Goal: Task Accomplishment & Management: Complete application form

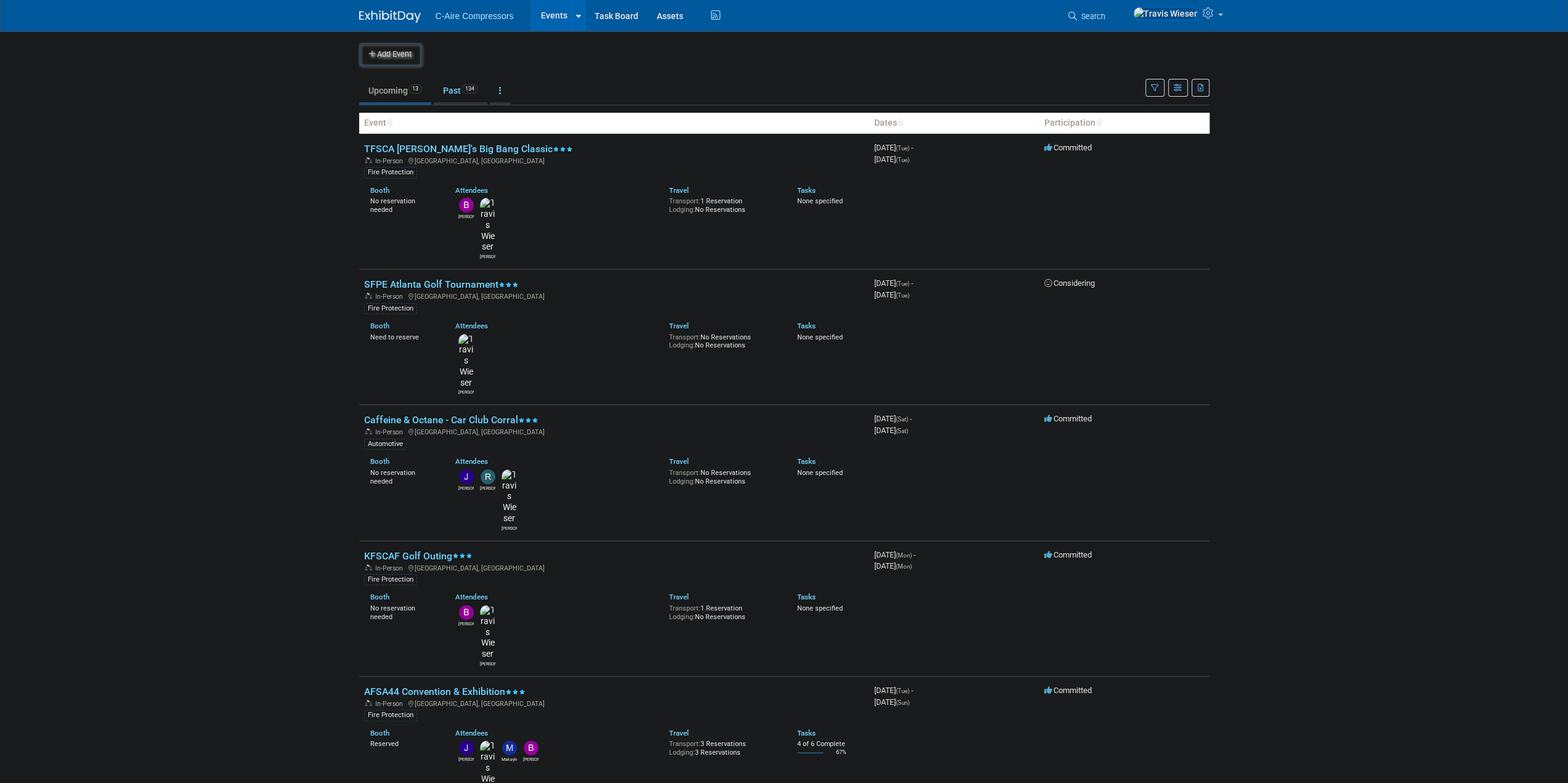
click at [300, 191] on body "C-Aire Compressors Events Add Event Bulk Upload Events Shareable Event Boards R…" at bounding box center [784, 391] width 1568 height 783
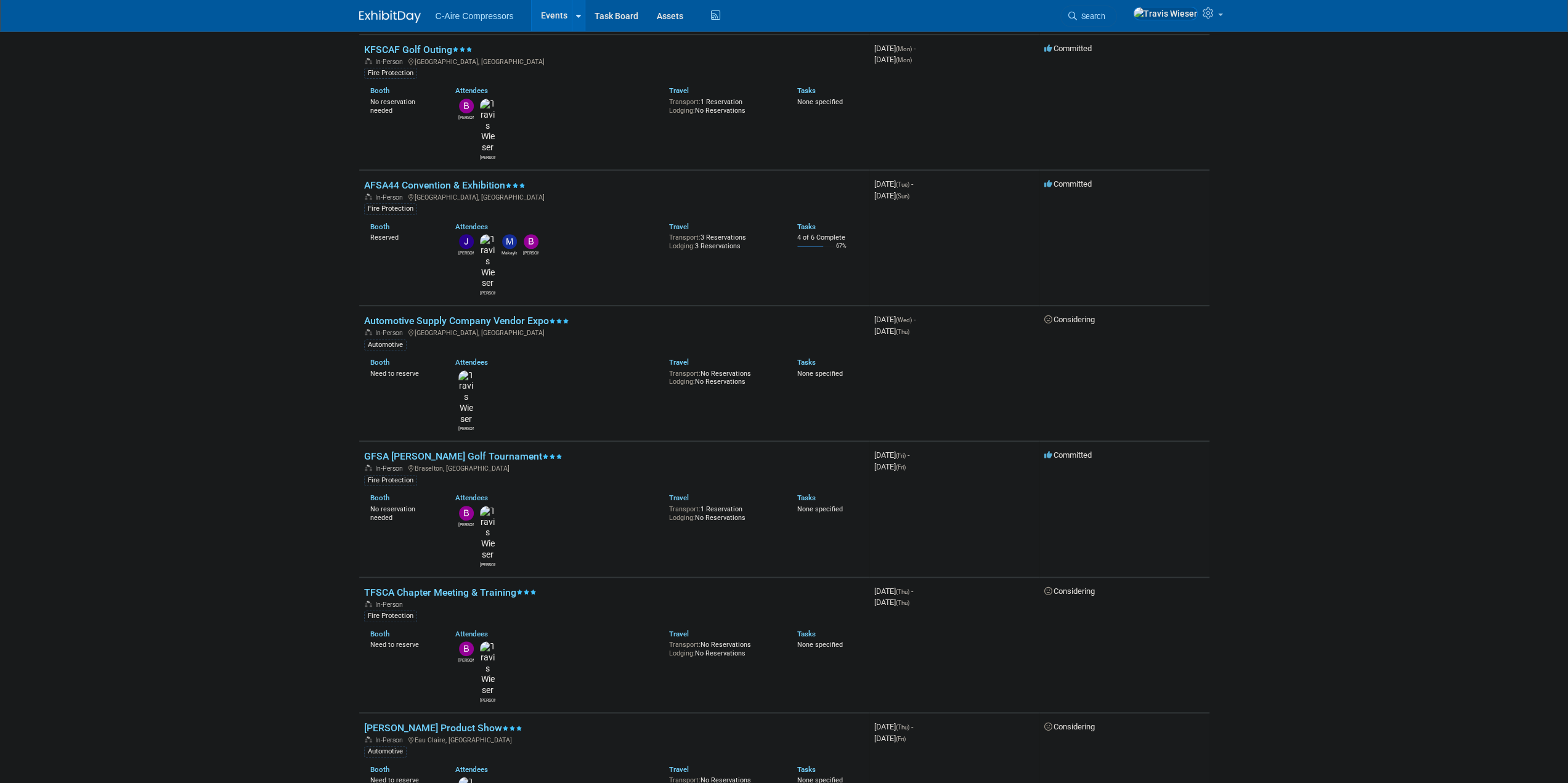
scroll to position [492, 0]
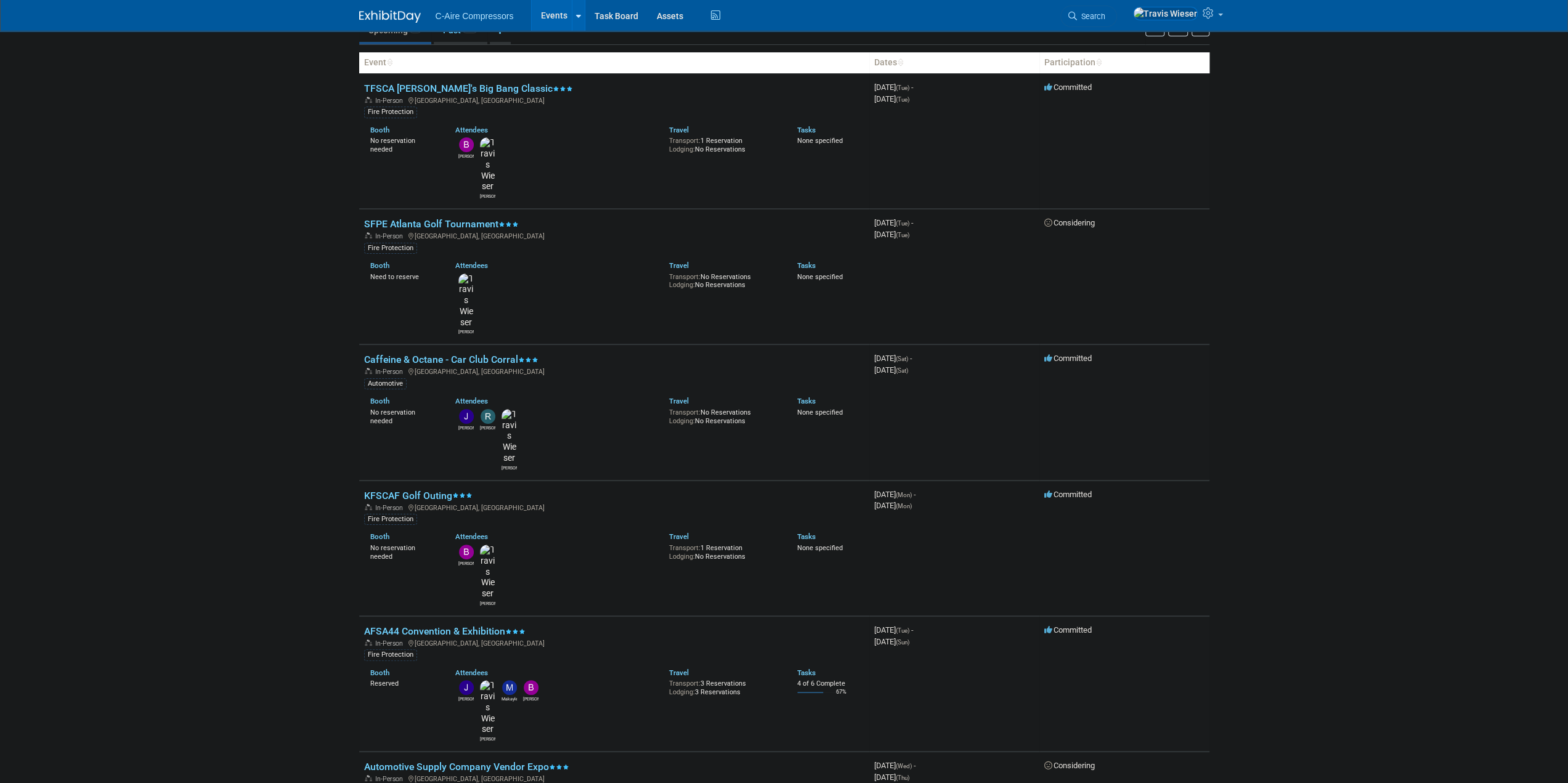
scroll to position [0, 0]
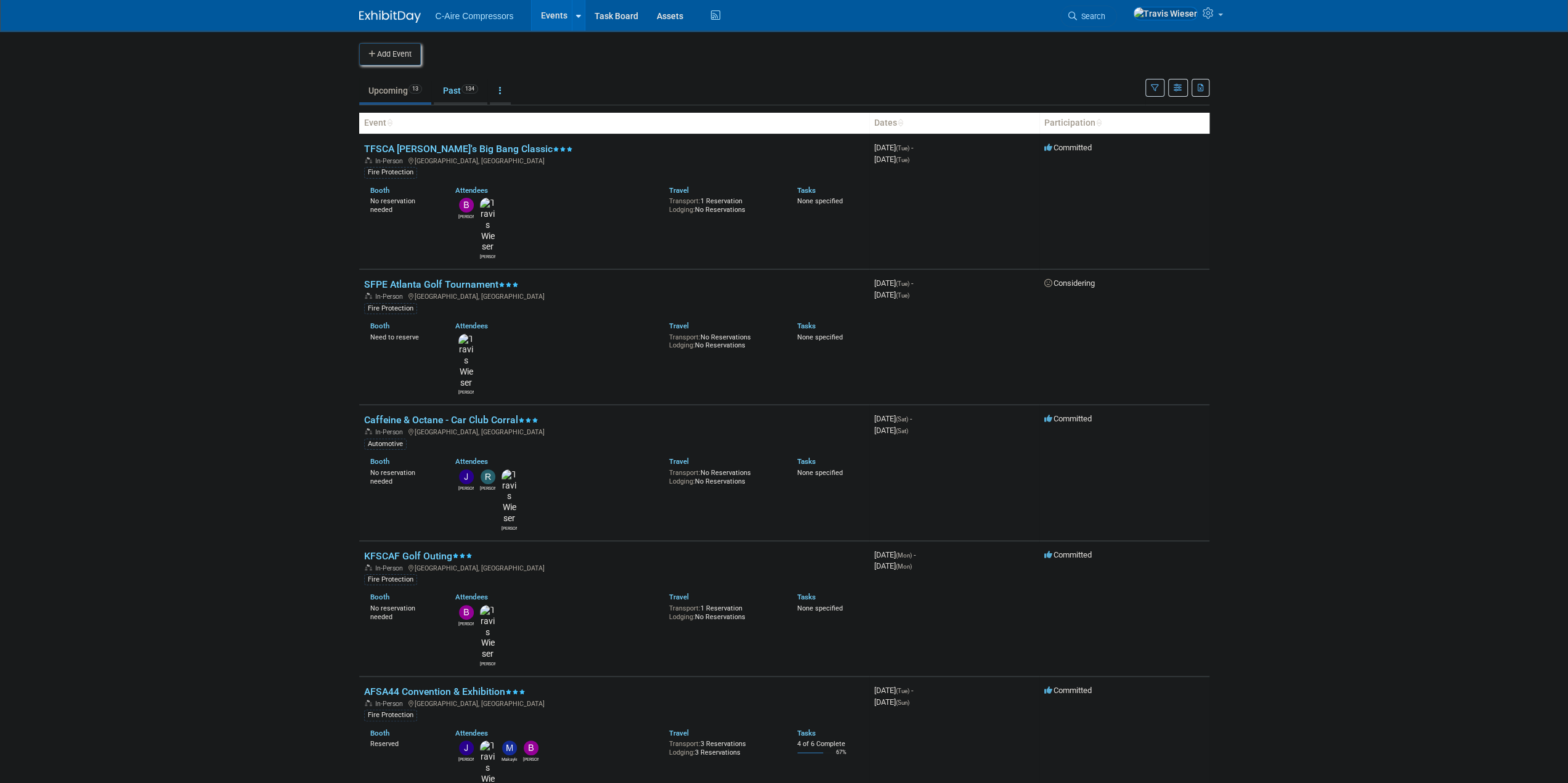
click at [405, 61] on button "Add Event" at bounding box center [390, 54] width 61 height 22
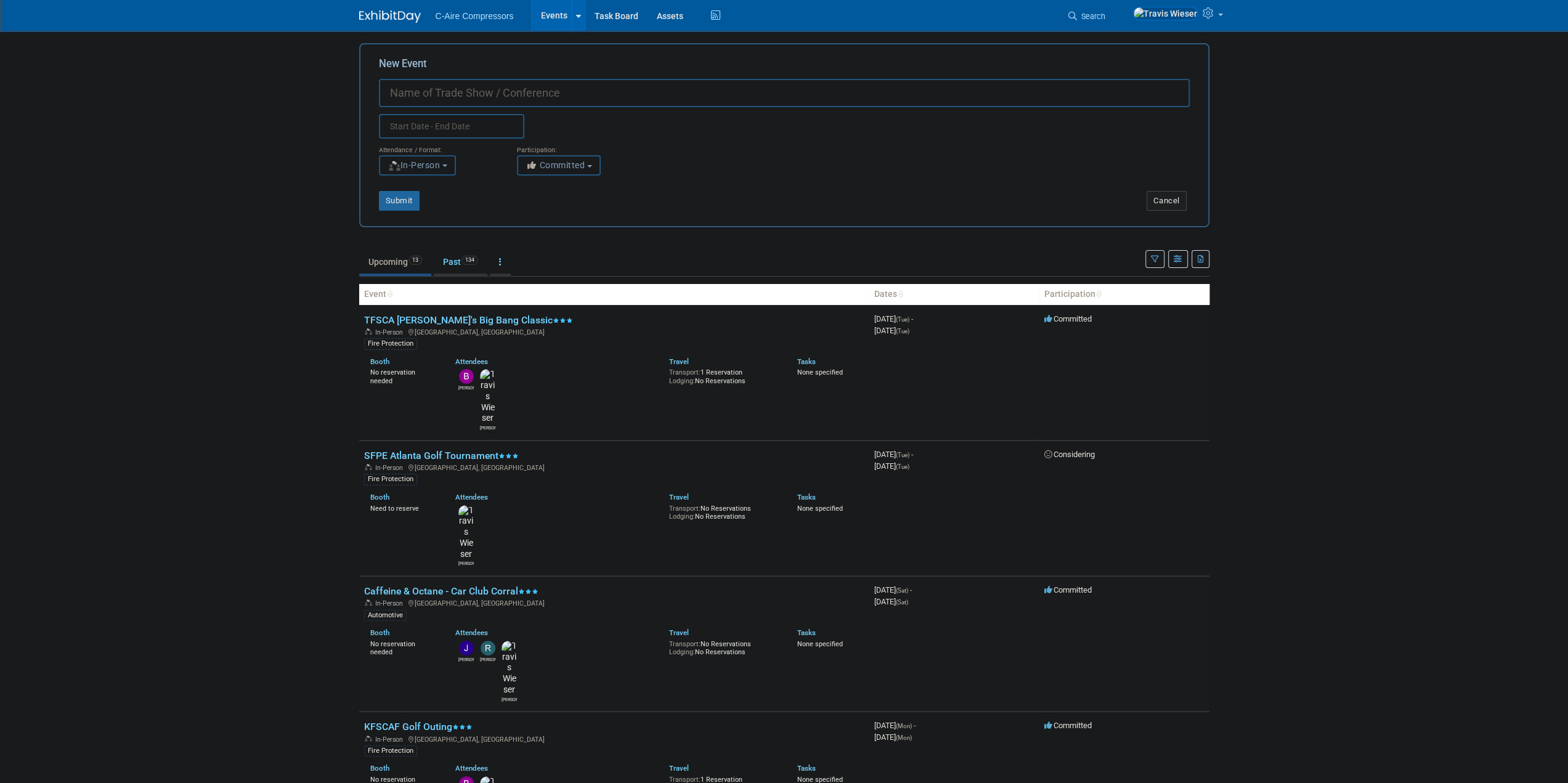
click at [461, 103] on input "New Event" at bounding box center [784, 92] width 811 height 29
type input "LFSA Golf Tournament"
click at [530, 62] on div "New Event LFSA Golf Tournament Duplicate Event Warning" at bounding box center [784, 97] width 811 height 82
click at [451, 124] on input "text" at bounding box center [452, 126] width 146 height 25
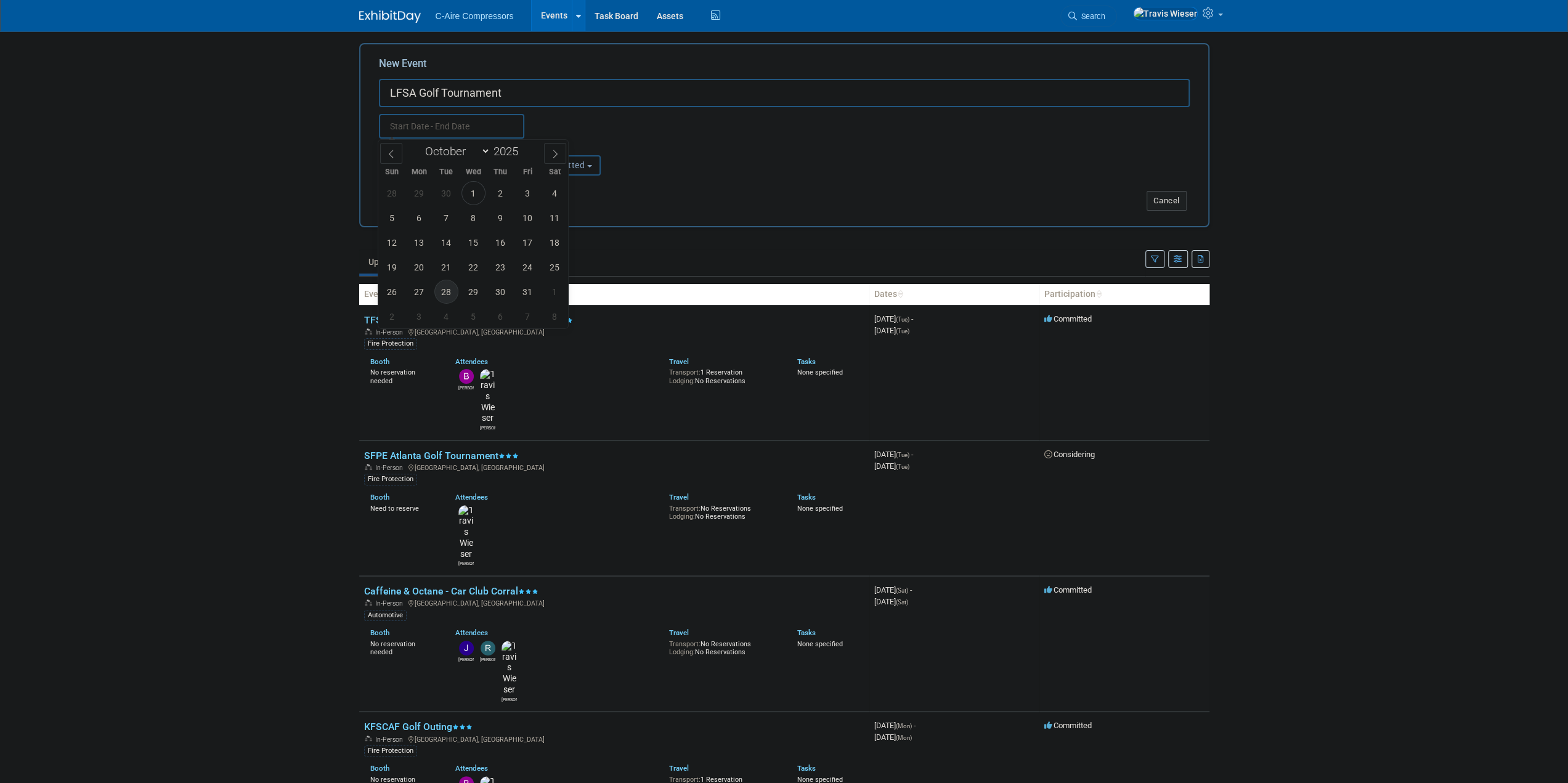
click at [453, 295] on span "28" at bounding box center [446, 291] width 24 height 24
click at [448, 291] on span "28" at bounding box center [446, 291] width 24 height 24
type input "[DATE] to [DATE]"
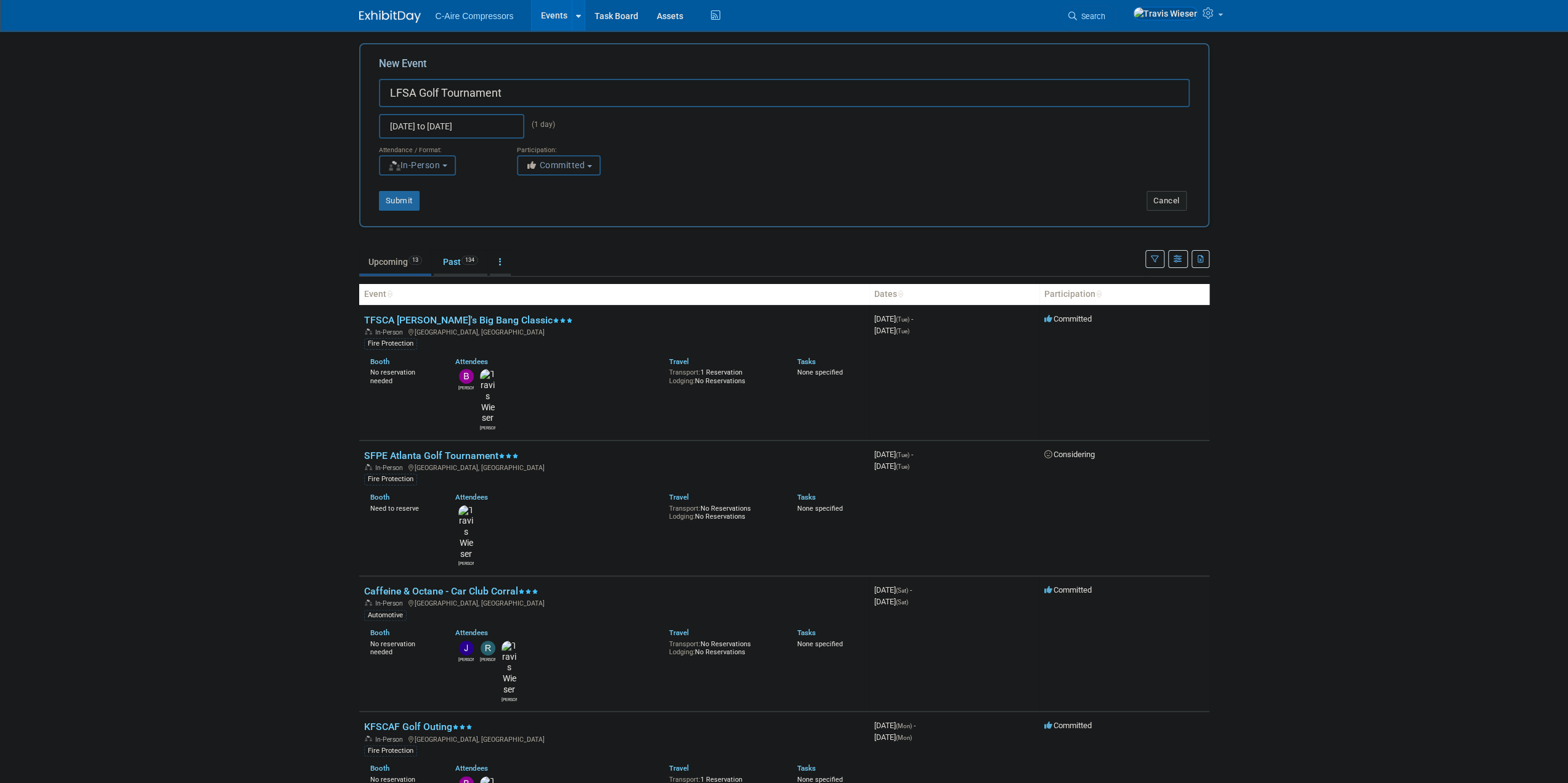
click at [555, 174] on button "Committed" at bounding box center [559, 165] width 83 height 20
click at [552, 210] on label "Considering" at bounding box center [564, 212] width 81 height 16
click at [529, 210] on input "Considering" at bounding box center [525, 212] width 8 height 8
select select "2"
click at [422, 194] on div "Submit" at bounding box center [536, 200] width 353 height 20
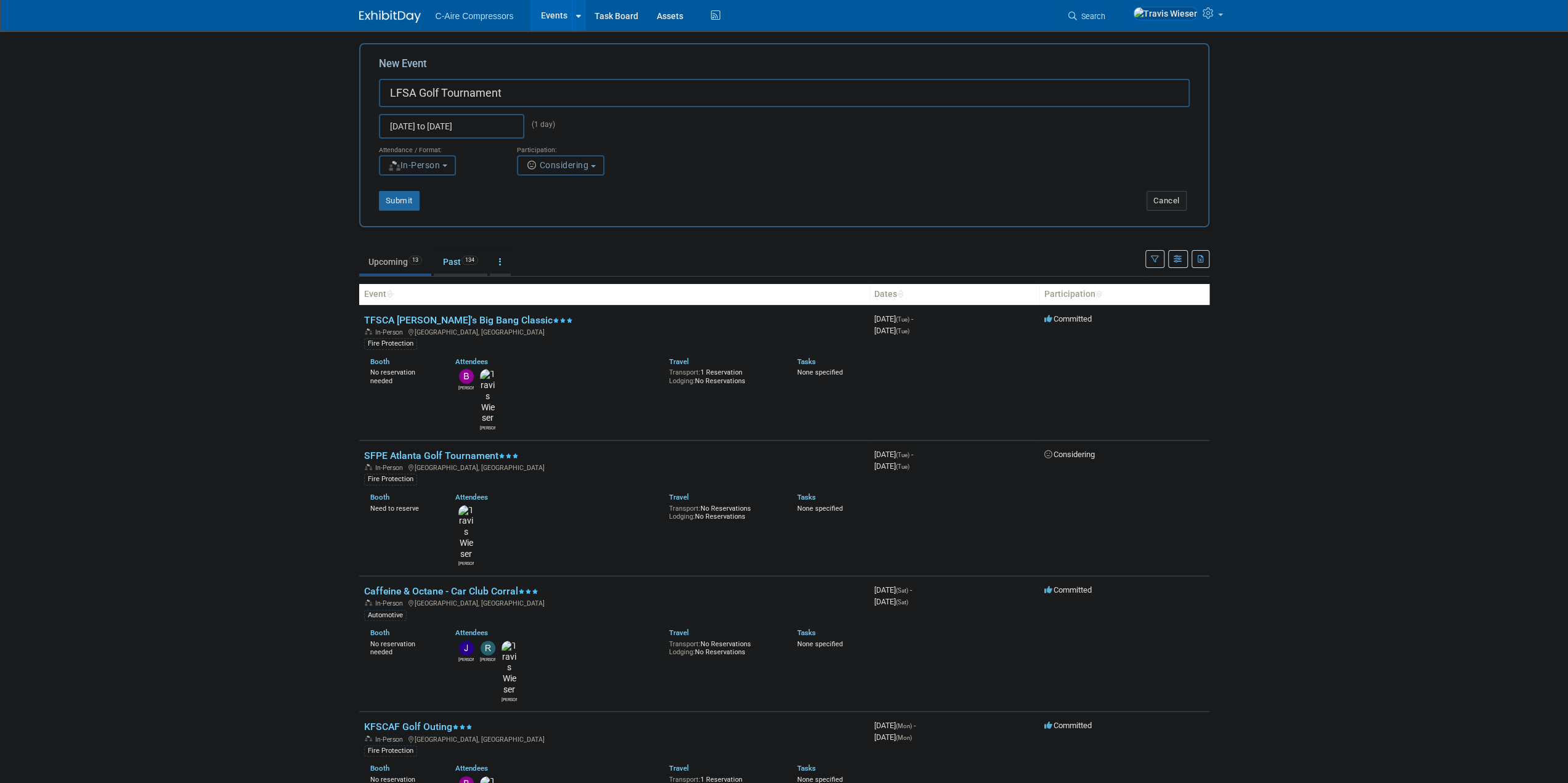
click at [422, 200] on div "Submit" at bounding box center [536, 200] width 353 height 20
click at [412, 200] on button "Submit" at bounding box center [399, 200] width 41 height 20
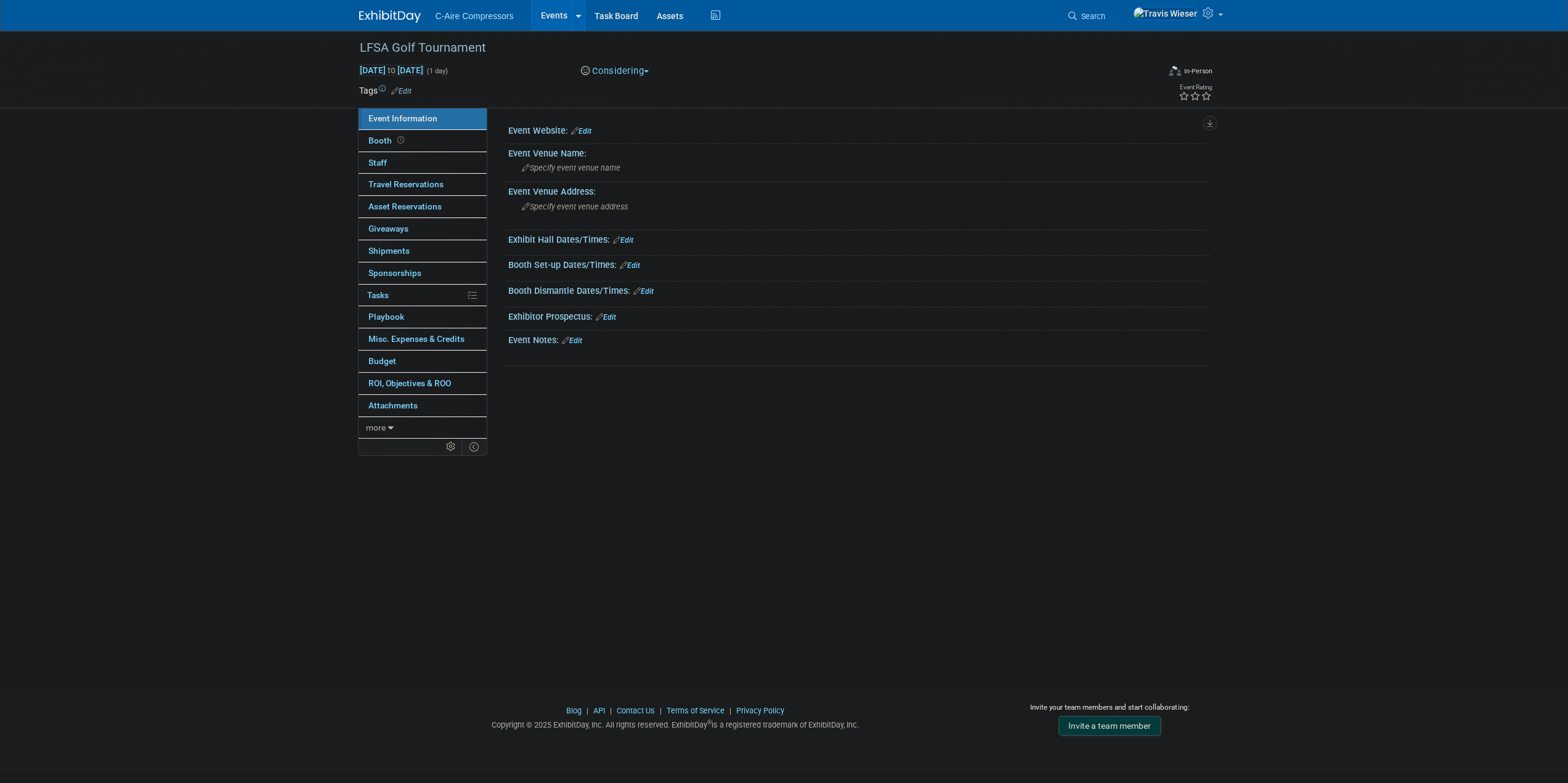
click at [246, 243] on div "LFSA Golf Tournament Oct 28, 2025 to Oct 28, 2025 (1 day) Oct 28, 2025 to Oct 2…" at bounding box center [784, 348] width 1568 height 634
click at [278, 205] on div "LFSA Golf Tournament Oct 28, 2025 to Oct 28, 2025 (1 day) Oct 28, 2025 to Oct 2…" at bounding box center [784, 348] width 1568 height 634
click at [1211, 98] on icon at bounding box center [1206, 96] width 11 height 9
click at [226, 281] on div "LFSA Golf Tournament Oct 28, 2025 to Oct 28, 2025 (1 day) Oct 28, 2025 to Oct 2…" at bounding box center [784, 348] width 1568 height 634
click at [124, 212] on div "LFSA Golf Tournament Oct 28, 2025 to Oct 28, 2025 (1 day) Oct 28, 2025 to Oct 2…" at bounding box center [784, 348] width 1568 height 634
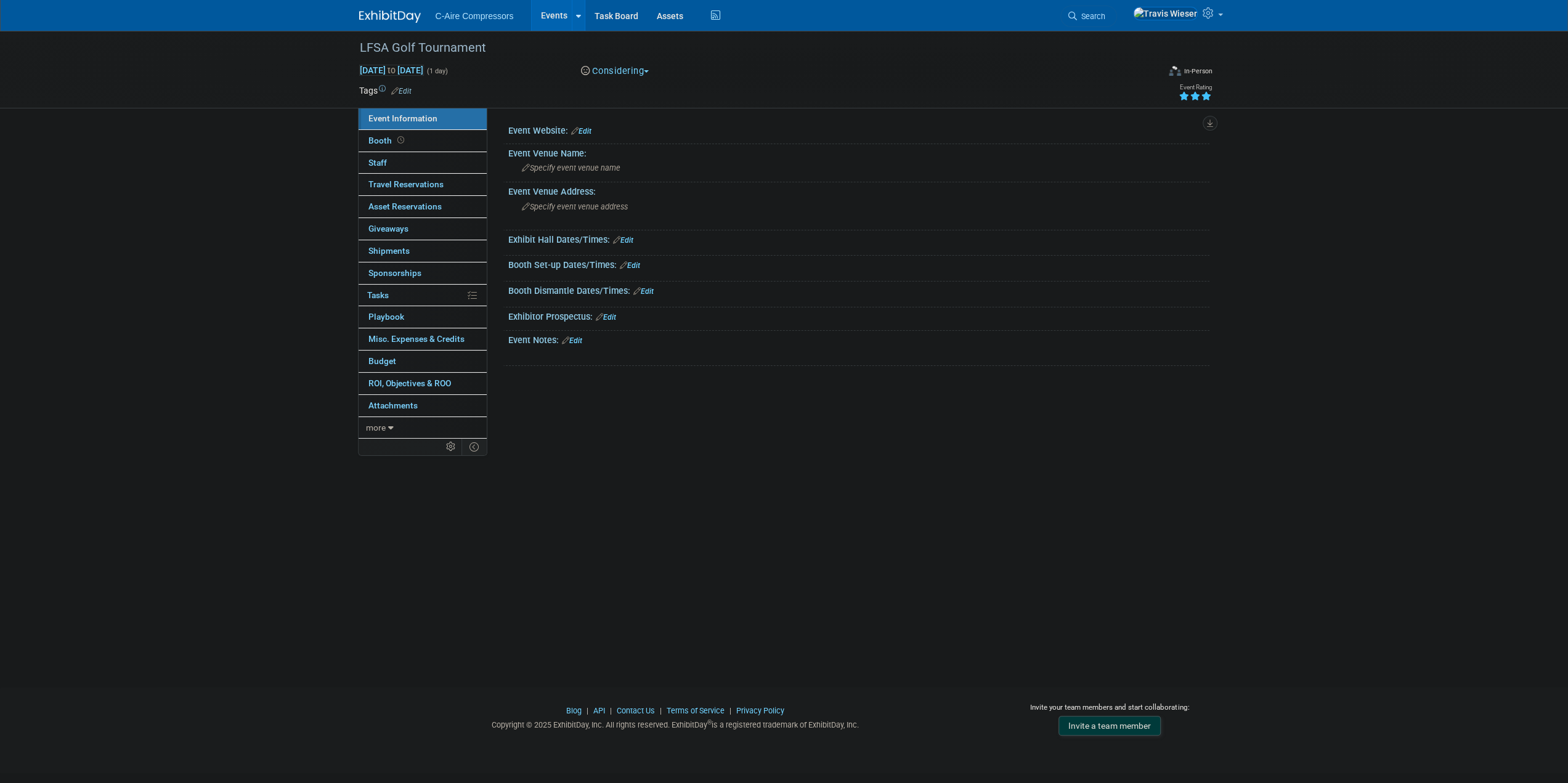
click at [141, 181] on div "LFSA Golf Tournament Oct 28, 2025 to Oct 28, 2025 (1 day) Oct 28, 2025 to Oct 2…" at bounding box center [784, 348] width 1568 height 634
click at [119, 183] on div "LFSA Golf Tournament Oct 28, 2025 to Oct 28, 2025 (1 day) Oct 28, 2025 to Oct 2…" at bounding box center [784, 348] width 1568 height 634
click at [114, 271] on div "LFSA Golf Tournament Oct 28, 2025 to Oct 28, 2025 (1 day) Oct 28, 2025 to Oct 2…" at bounding box center [784, 348] width 1568 height 634
click at [216, 299] on div "LFSA Golf Tournament Oct 28, 2025 to Oct 28, 2025 (1 day) Oct 28, 2025 to Oct 2…" at bounding box center [784, 348] width 1568 height 634
click at [164, 273] on div "LFSA Golf Tournament Oct 28, 2025 to Oct 28, 2025 (1 day) Oct 28, 2025 to Oct 2…" at bounding box center [784, 348] width 1568 height 634
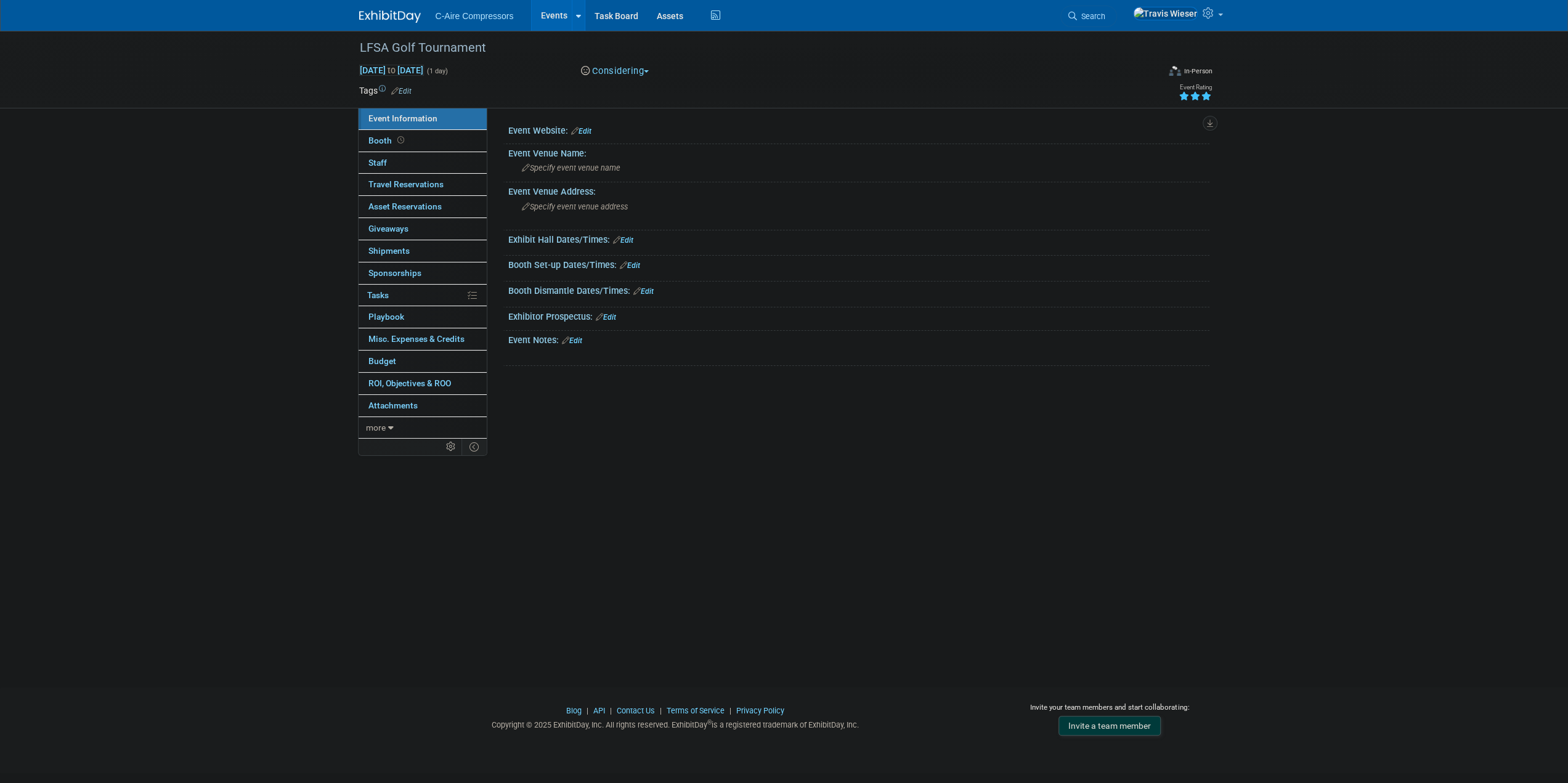
click at [37, 411] on div "LFSA Golf Tournament Oct 28, 2025 to Oct 28, 2025 (1 day) Oct 28, 2025 to Oct 2…" at bounding box center [784, 348] width 1568 height 634
click at [408, 92] on link "Edit" at bounding box center [401, 91] width 20 height 9
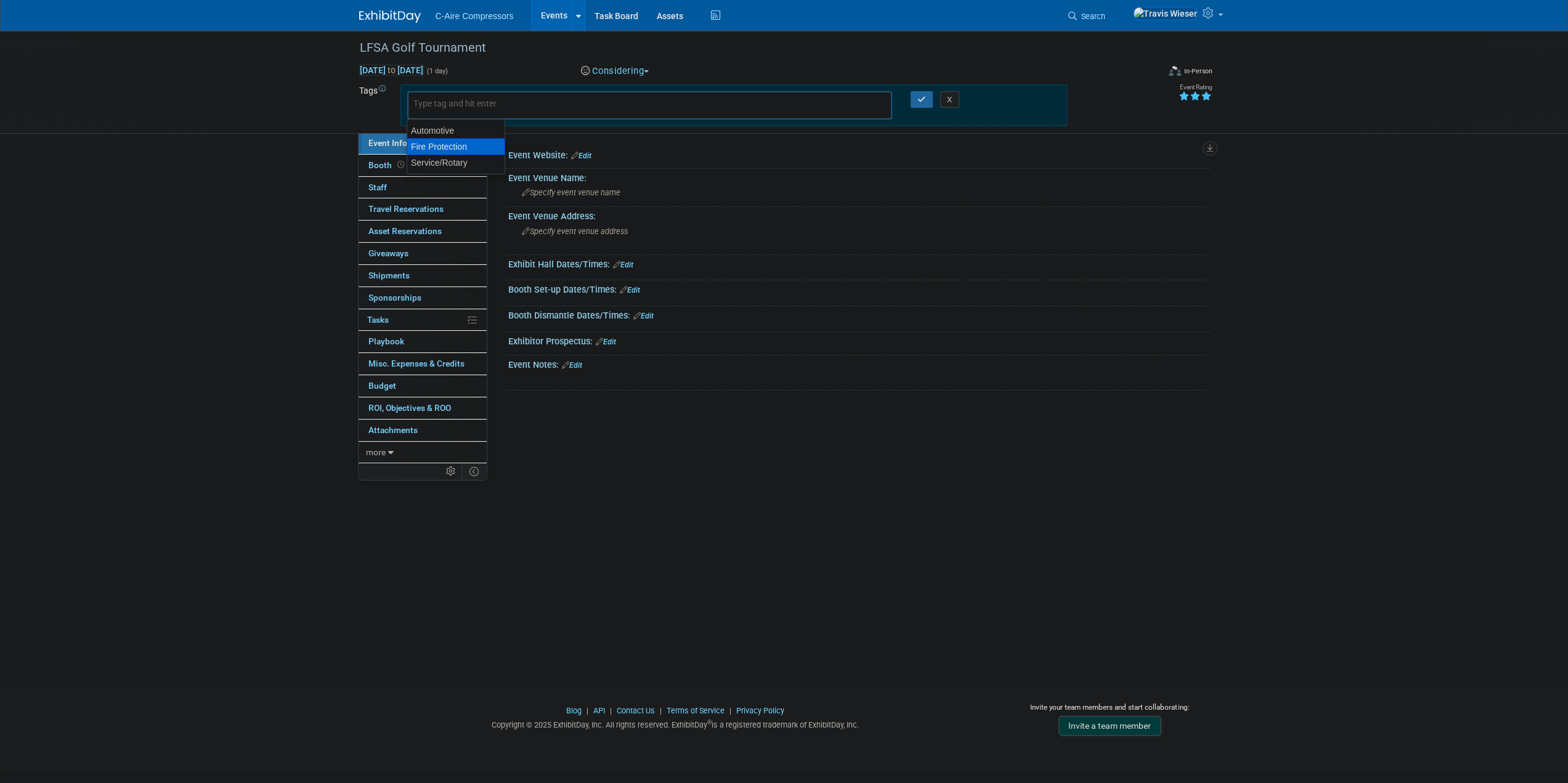
click at [472, 141] on div "Fire Protection" at bounding box center [456, 146] width 98 height 17
type input "Fire Protection"
click at [919, 92] on button "button" at bounding box center [921, 99] width 22 height 17
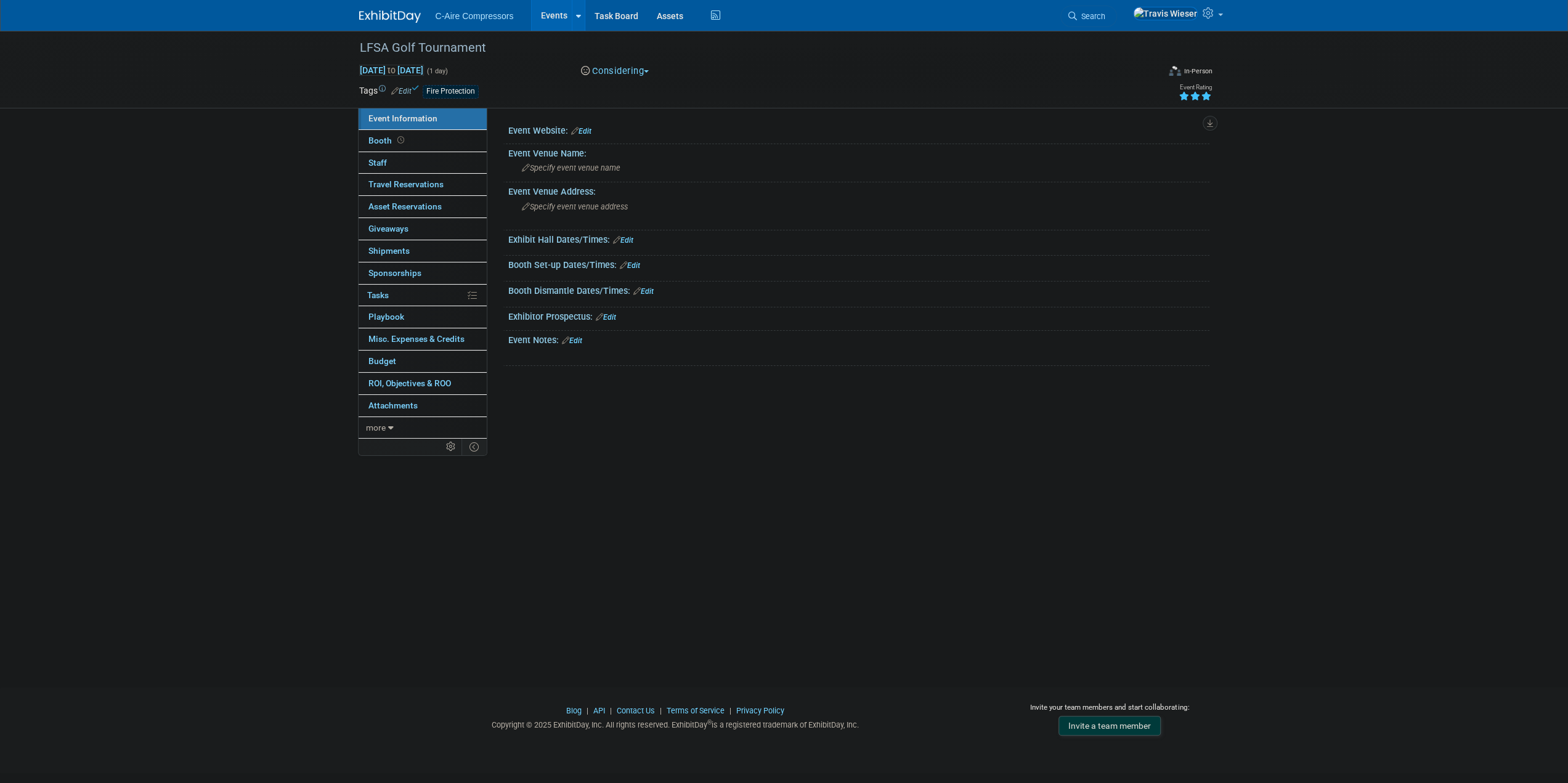
click at [257, 233] on div "LFSA Golf Tournament Oct 28, 2025 to Oct 28, 2025 (1 day) Oct 28, 2025 to Oct 2…" at bounding box center [784, 348] width 1568 height 634
click at [271, 140] on div "LFSA Golf Tournament Oct 28, 2025 to Oct 28, 2025 (1 day) Oct 28, 2025 to Oct 2…" at bounding box center [784, 348] width 1568 height 634
drag, startPoint x: 548, startPoint y: 25, endPoint x: 543, endPoint y: 31, distance: 7.8
drag, startPoint x: 555, startPoint y: 16, endPoint x: 552, endPoint y: 21, distance: 5.8
click at [612, 319] on link "Edit" at bounding box center [606, 317] width 20 height 9
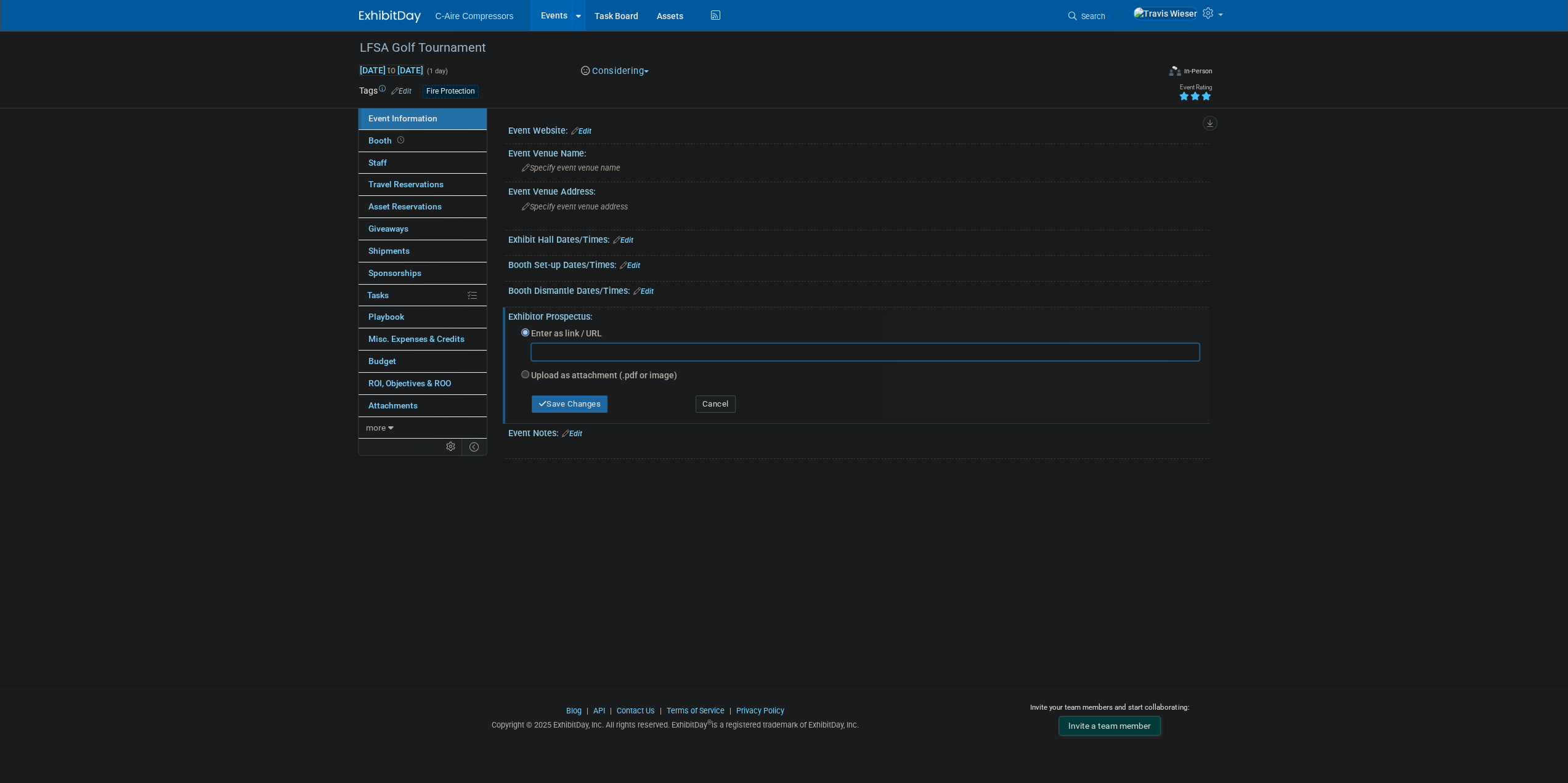
click at [514, 364] on div "Enter as link / URL Upload as attachment (.pdf or image) Select file" at bounding box center [858, 371] width 701 height 98
click at [525, 368] on div "Upload as attachment (.pdf or image)" at bounding box center [861, 376] width 679 height 16
click at [540, 376] on label "Upload as attachment (.pdf or image)" at bounding box center [604, 375] width 146 height 12
click at [529, 376] on input "Upload as attachment (.pdf or image)" at bounding box center [525, 374] width 8 height 8
radio input "true"
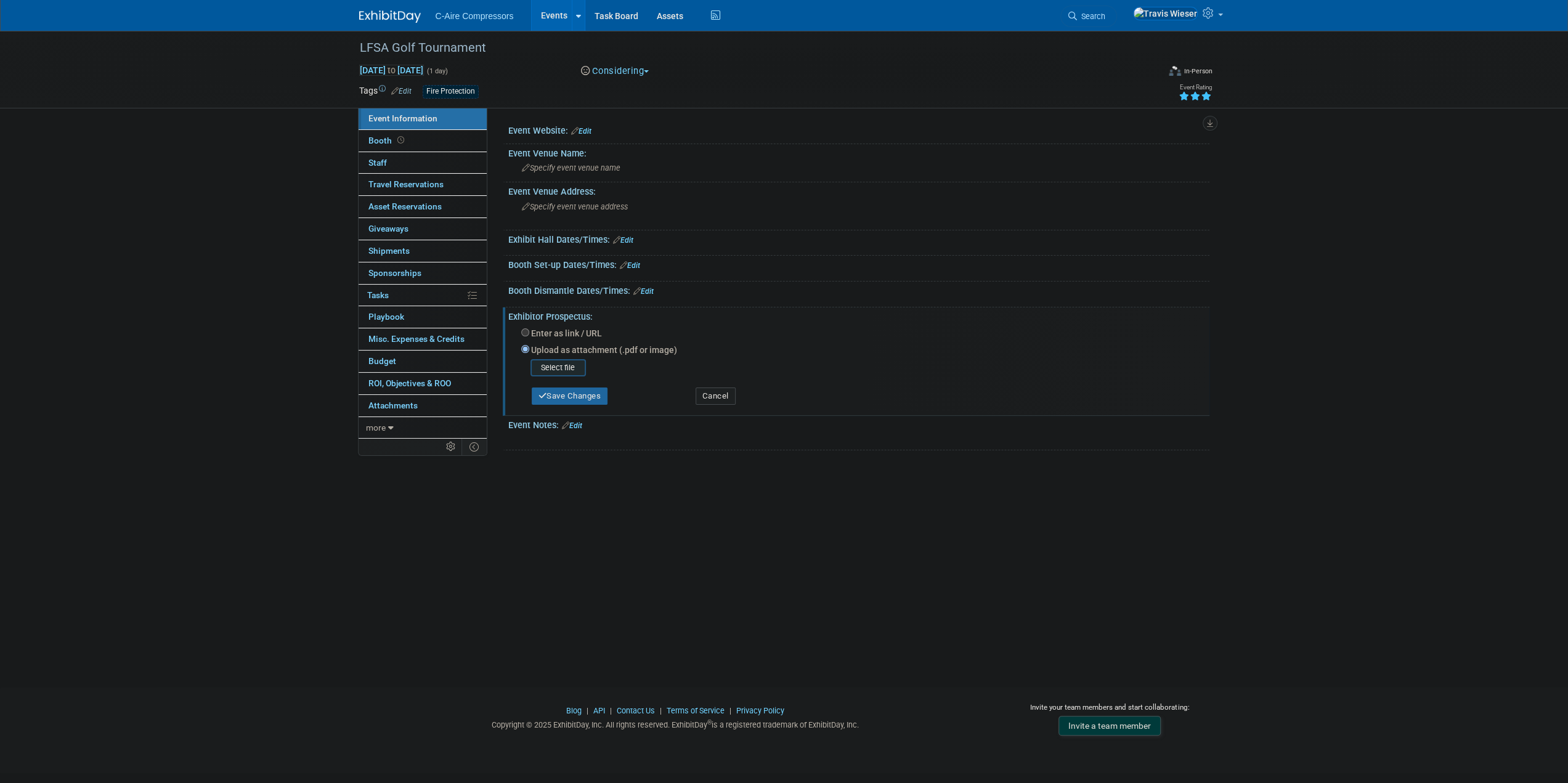
click at [569, 366] on input "file" at bounding box center [511, 367] width 146 height 15
click at [574, 389] on button "Save Changes" at bounding box center [570, 391] width 76 height 17
click at [208, 231] on div "LFSA Golf Tournament Oct 28, 2025 to Oct 28, 2025 (1 day) Oct 28, 2025 to Oct 2…" at bounding box center [784, 348] width 1568 height 634
click at [94, 178] on div "LFSA Golf Tournament Oct 28, 2025 to Oct 28, 2025 (1 day) Oct 28, 2025 to Oct 2…" at bounding box center [784, 348] width 1568 height 634
drag, startPoint x: 276, startPoint y: 196, endPoint x: 283, endPoint y: 191, distance: 8.6
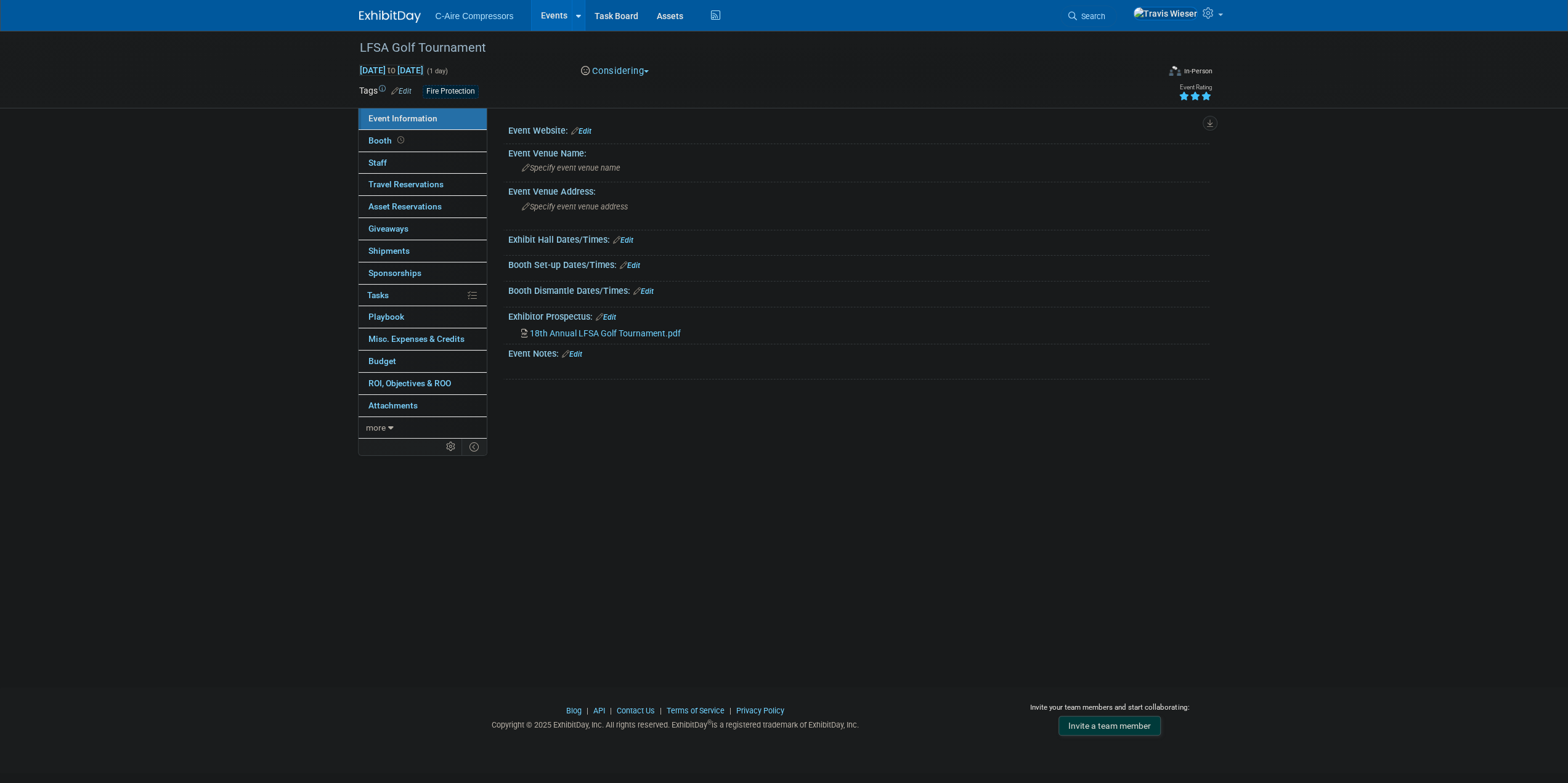
click at [276, 196] on div "LFSA Golf Tournament Oct 28, 2025 to Oct 28, 2025 (1 day) Oct 28, 2025 to Oct 2…" at bounding box center [784, 348] width 1568 height 634
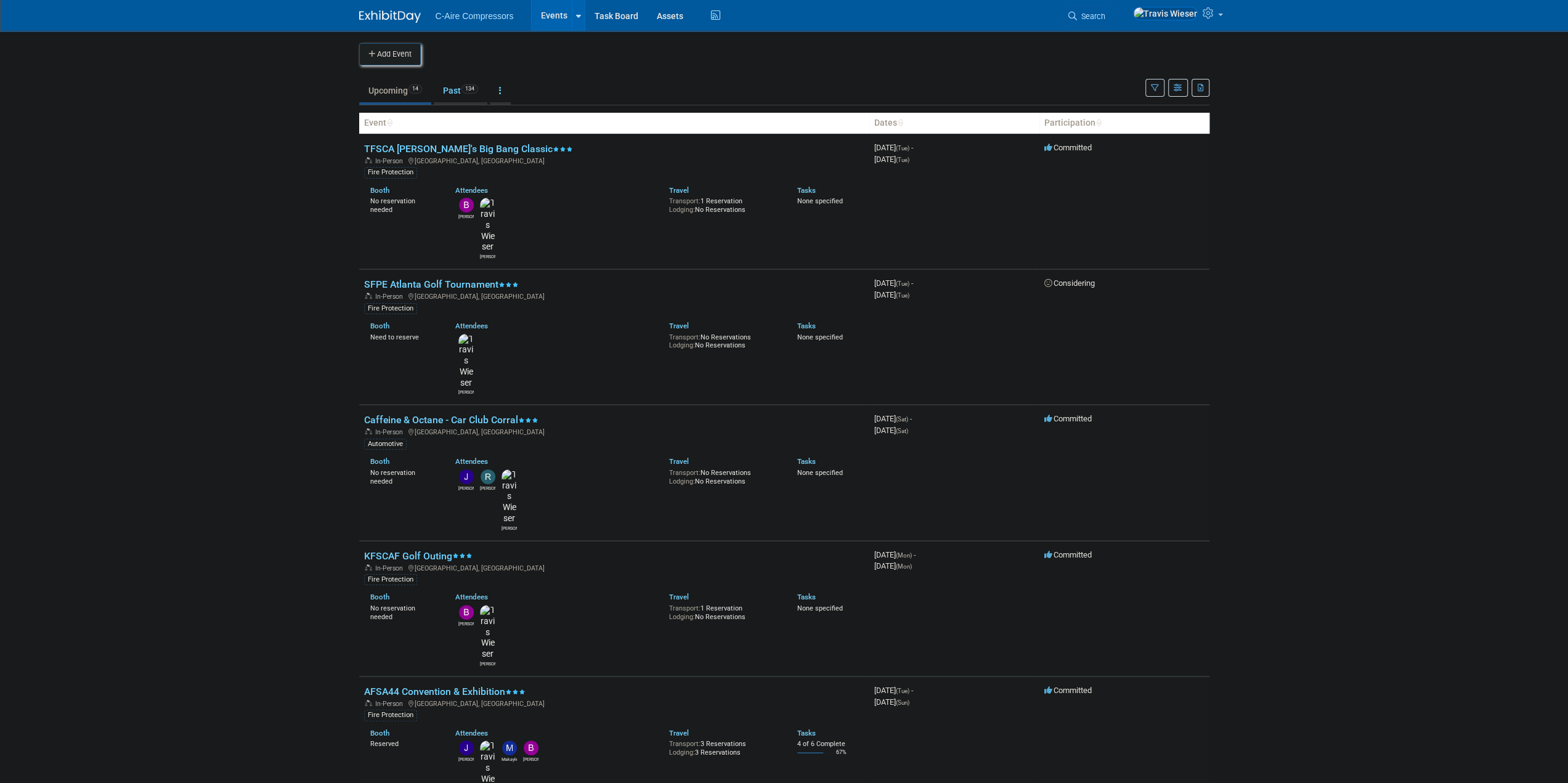
click at [415, 42] on div "Add Event" at bounding box center [784, 48] width 850 height 34
click at [414, 46] on button "Add Event" at bounding box center [390, 54] width 61 height 22
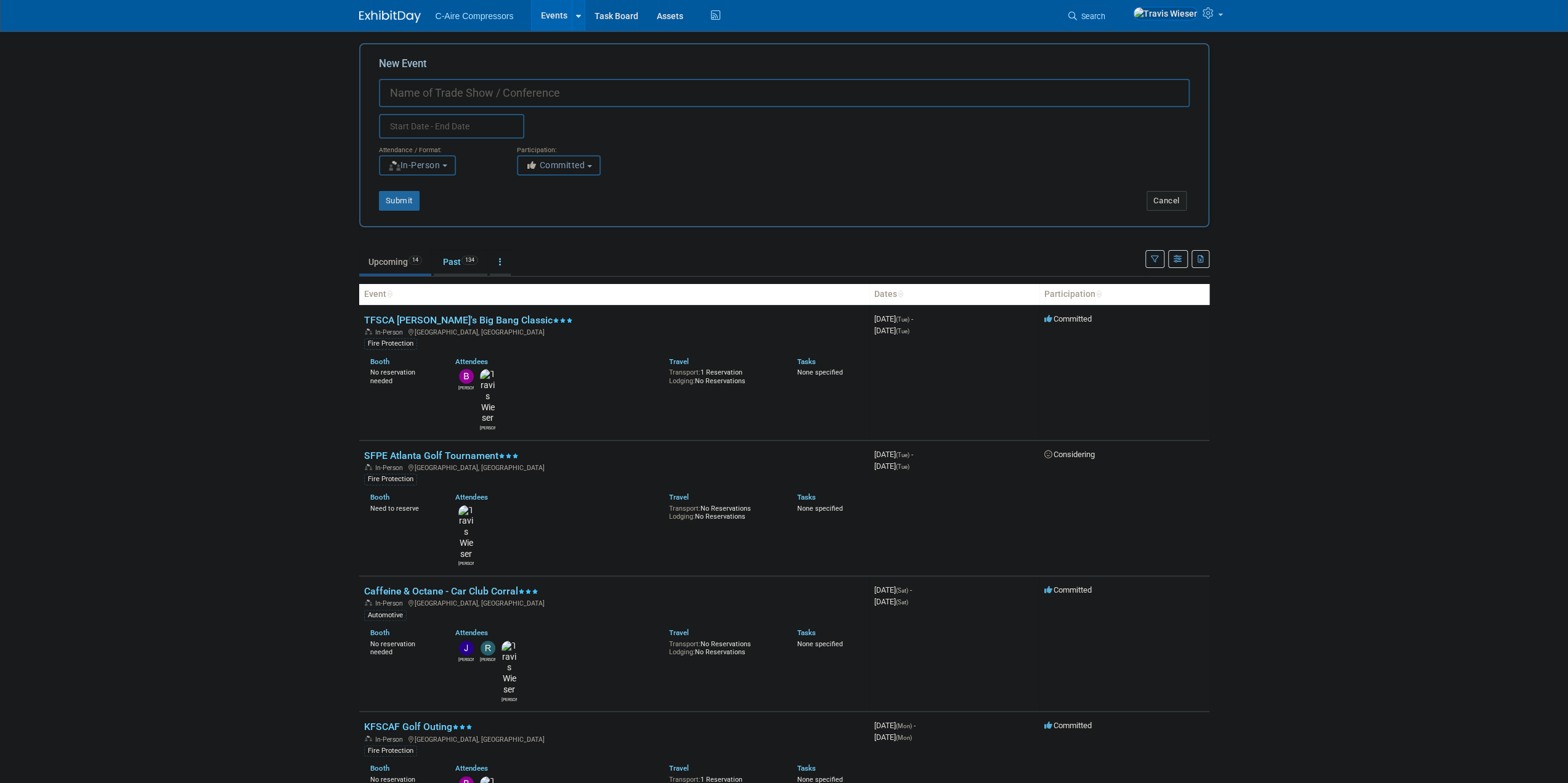
click at [489, 88] on input "New Event" at bounding box center [784, 92] width 811 height 29
type input "Hawkeye State Fire Safety Training Conference"
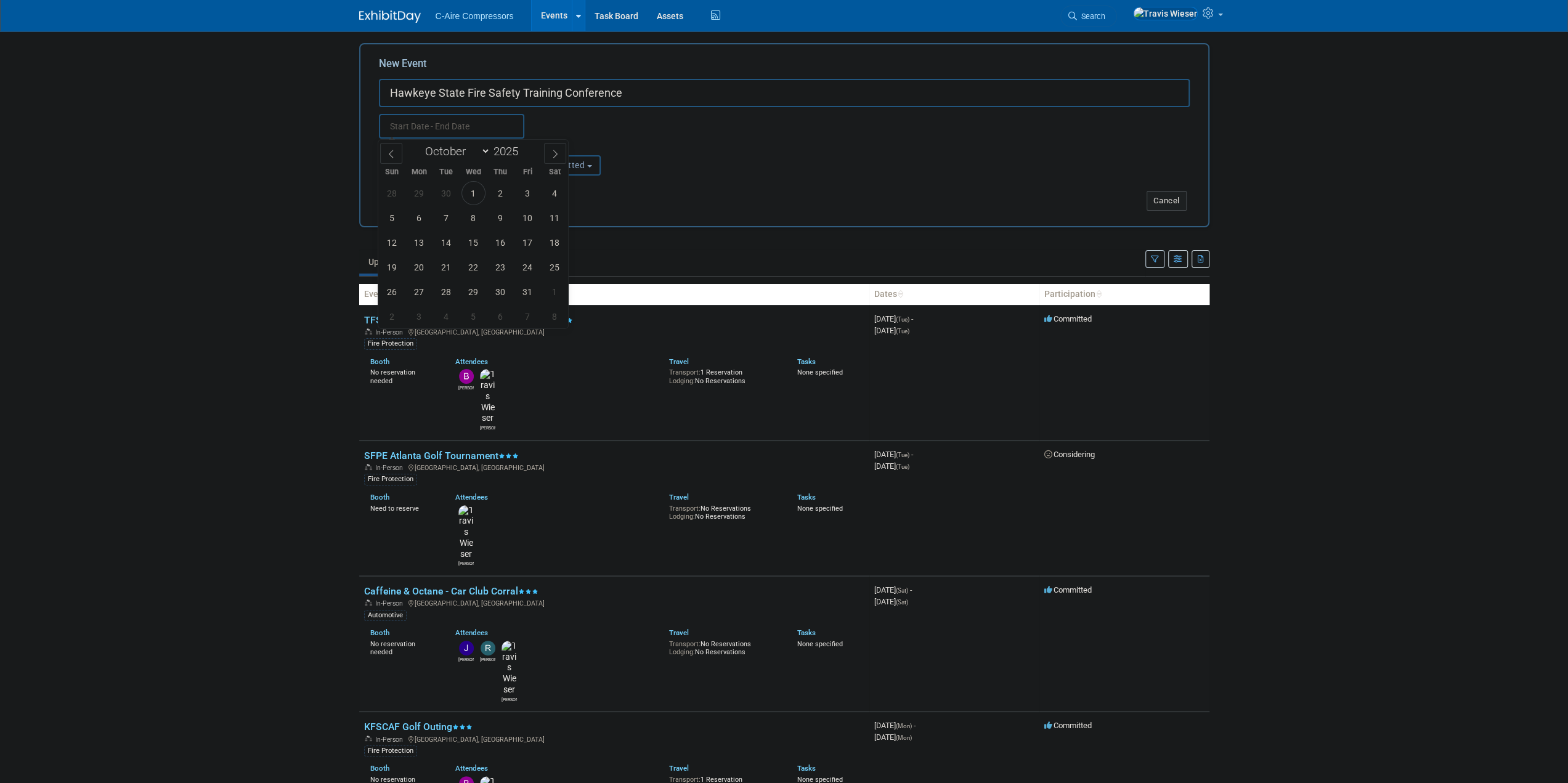
click at [434, 124] on input "text" at bounding box center [452, 126] width 146 height 25
click at [551, 156] on icon at bounding box center [555, 154] width 9 height 9
select select "10"
click at [444, 220] on span "4" at bounding box center [446, 217] width 24 height 24
click at [495, 215] on span "6" at bounding box center [500, 217] width 24 height 24
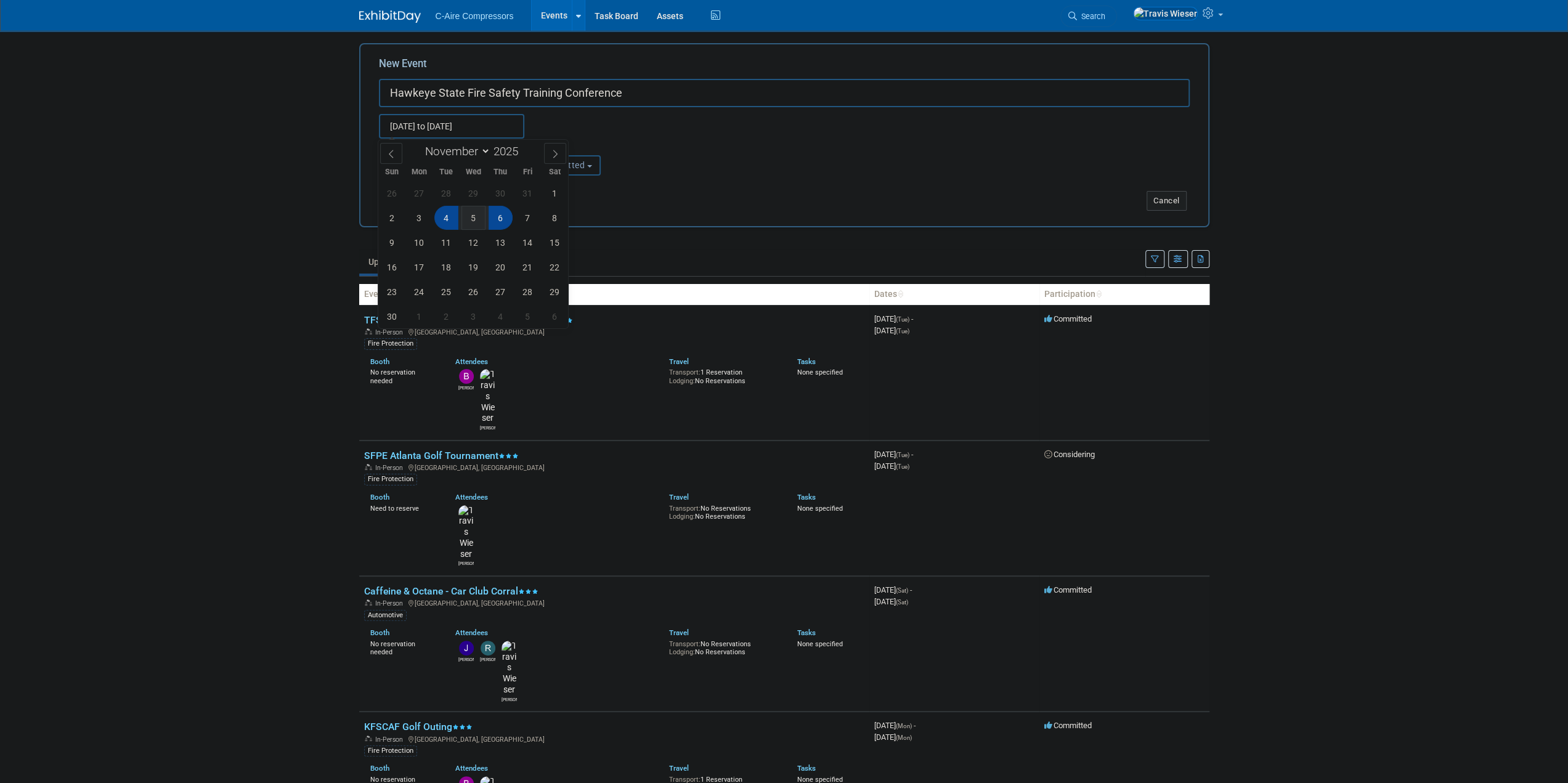
type input "Nov 4, 2025 to Nov 6, 2025"
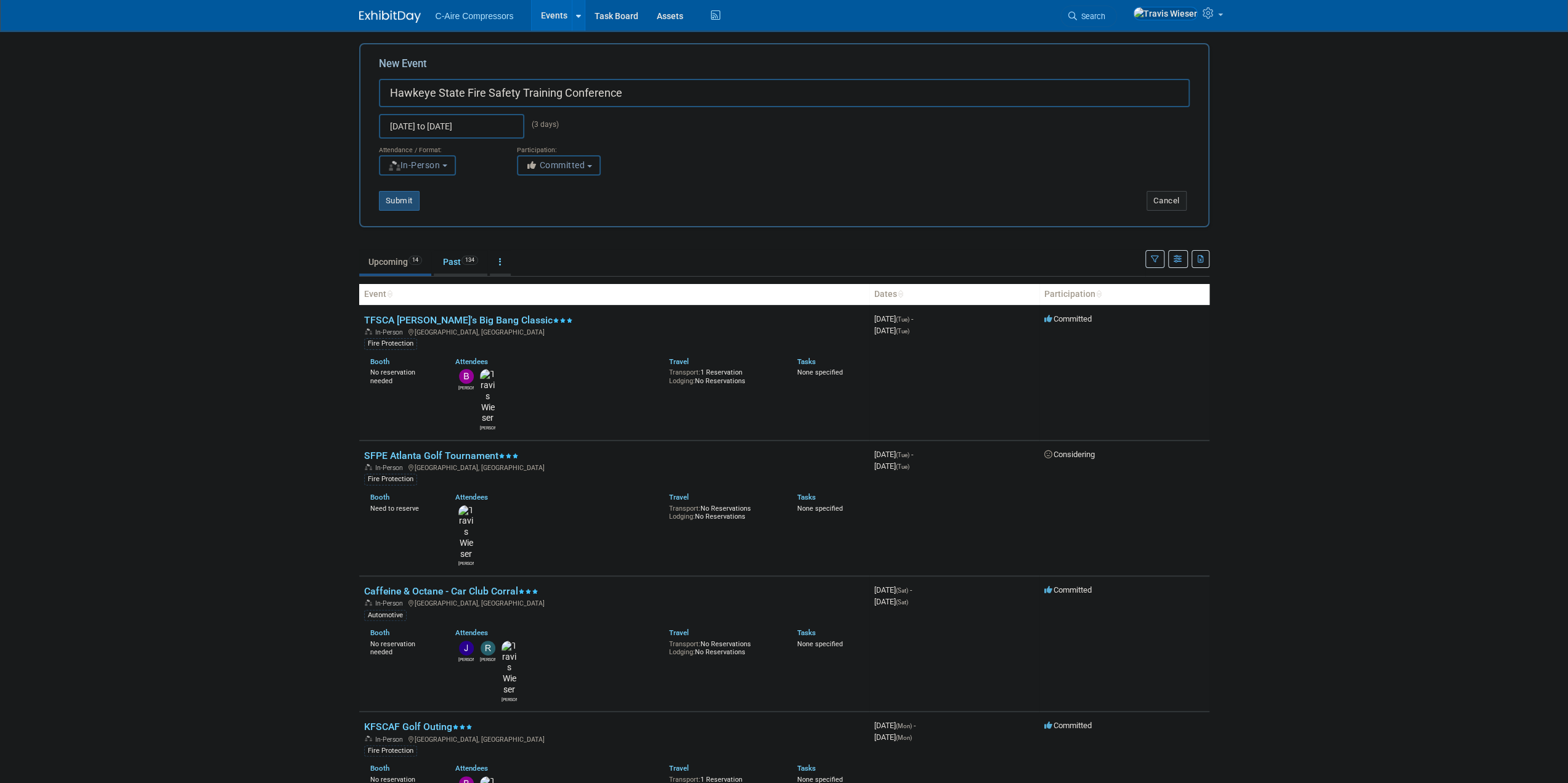
click at [398, 198] on button "Submit" at bounding box center [399, 200] width 41 height 20
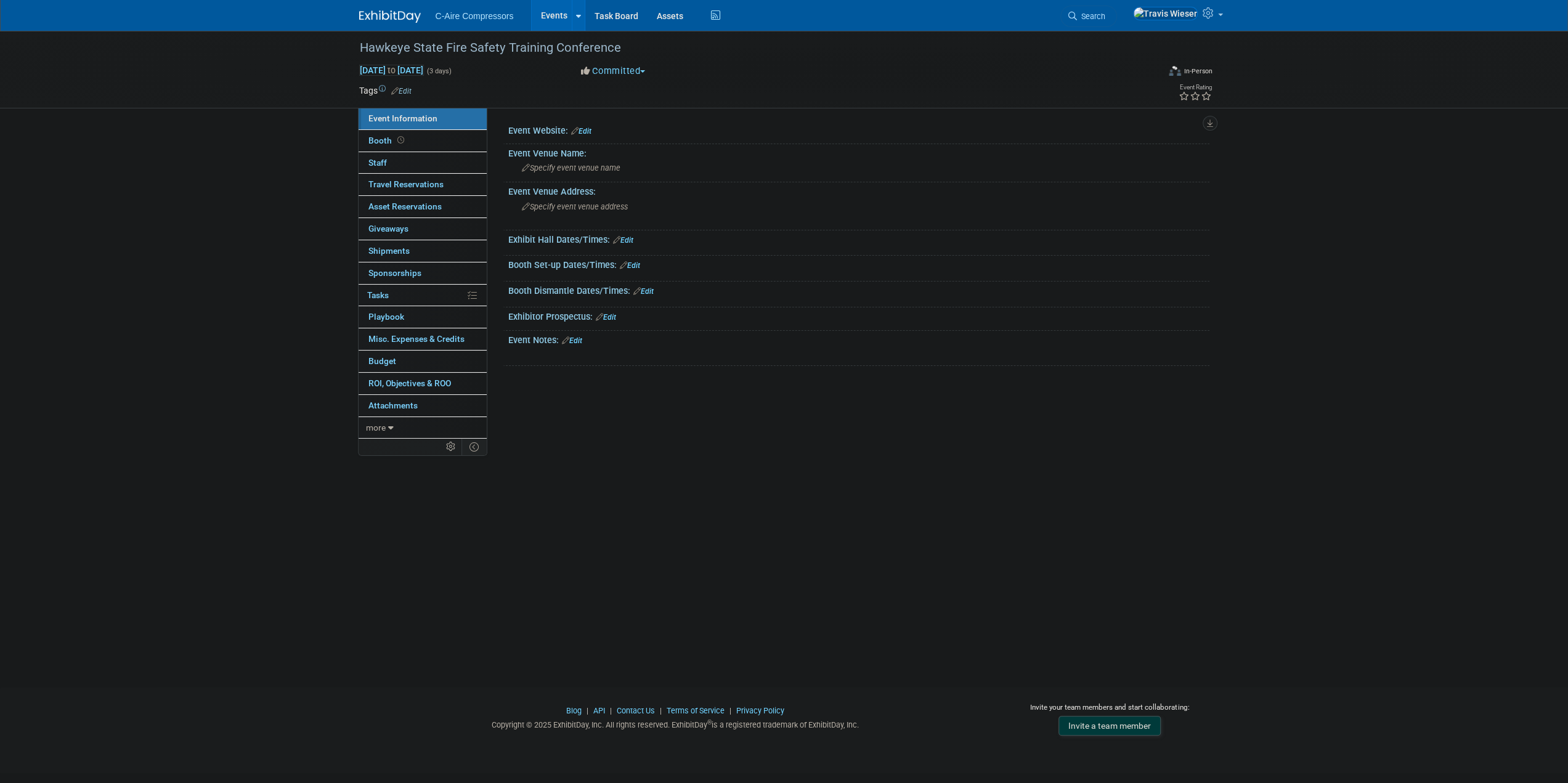
click at [612, 65] on button "Committed" at bounding box center [614, 71] width 74 height 13
click at [610, 106] on link "Considering" at bounding box center [625, 108] width 97 height 17
click at [1208, 98] on icon at bounding box center [1206, 96] width 11 height 9
click at [405, 88] on link "Edit" at bounding box center [401, 91] width 20 height 9
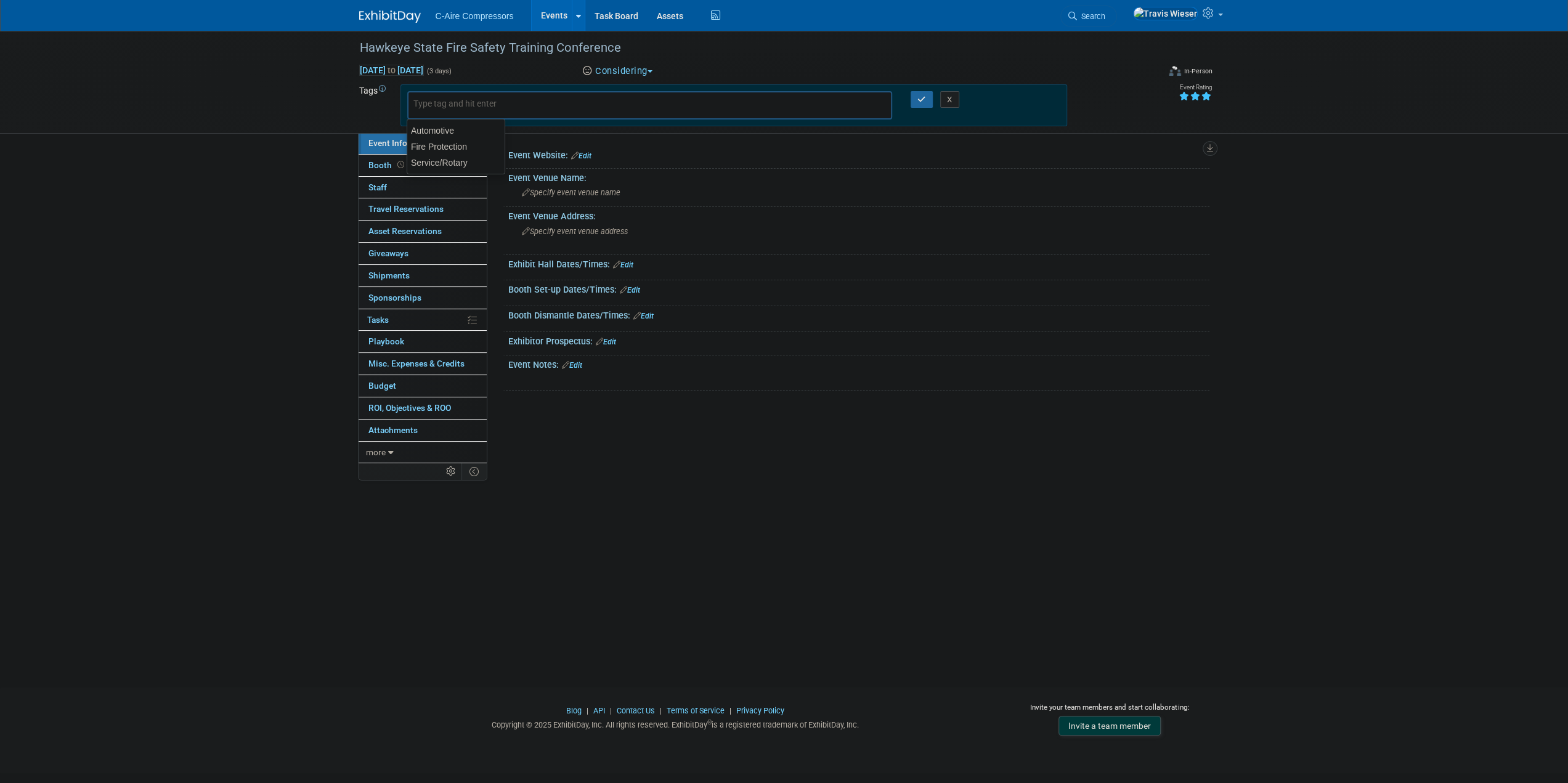
click at [427, 116] on div at bounding box center [650, 105] width 485 height 29
click at [437, 142] on div "Fire Protection" at bounding box center [456, 146] width 98 height 17
type input "Fire Protection"
click at [915, 99] on button "button" at bounding box center [921, 99] width 22 height 17
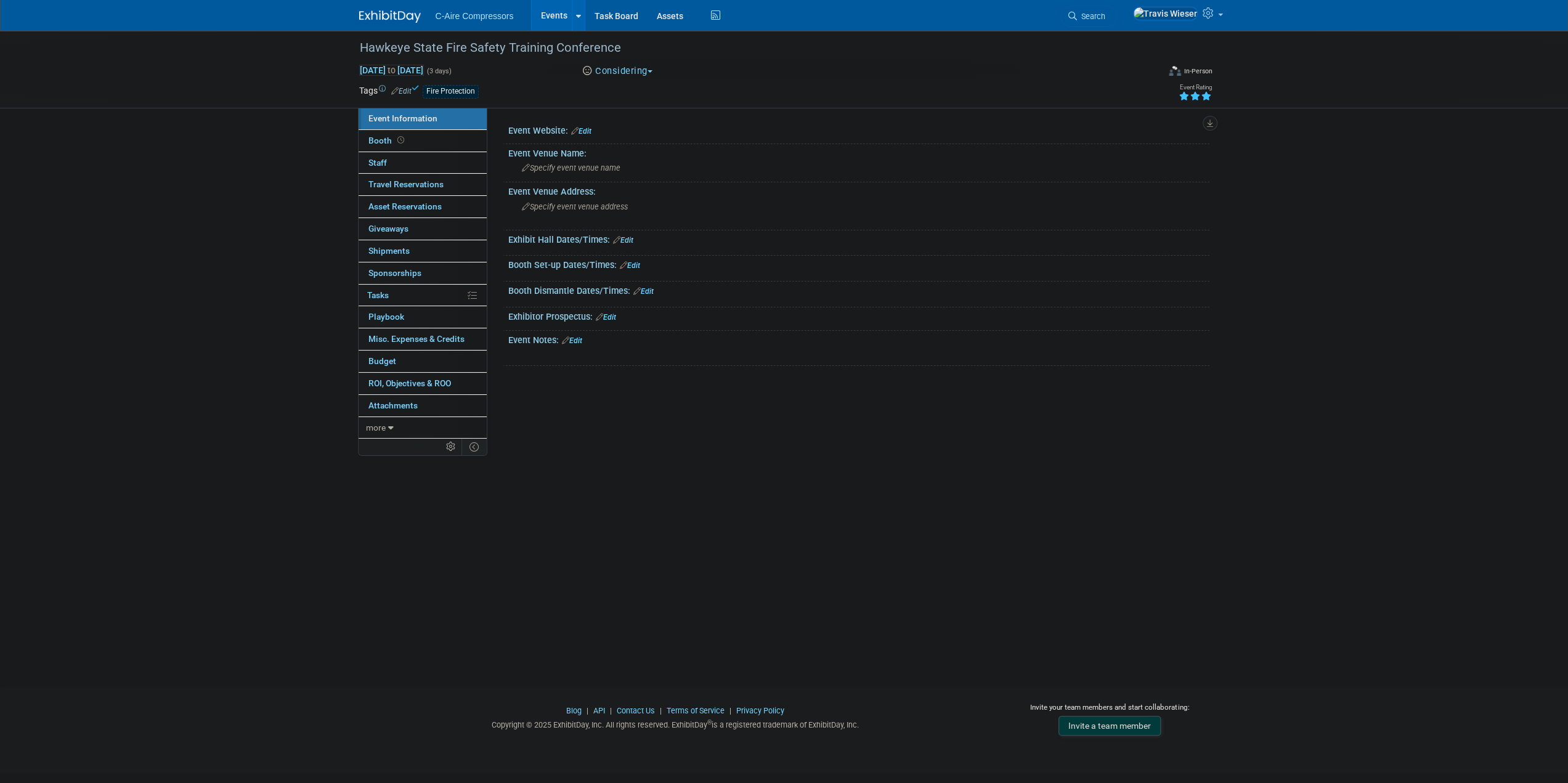
click at [322, 214] on div "Hawkeye State Fire Safety Training Conference Nov 4, 2025 to Nov 6, 2025 (3 day…" at bounding box center [784, 348] width 1568 height 634
click at [615, 318] on link "Edit" at bounding box center [606, 317] width 20 height 9
click at [547, 376] on label "Upload as attachment (.pdf or image)" at bounding box center [604, 375] width 146 height 12
click at [529, 376] on input "Upload as attachment (.pdf or image)" at bounding box center [525, 374] width 8 height 8
radio input "true"
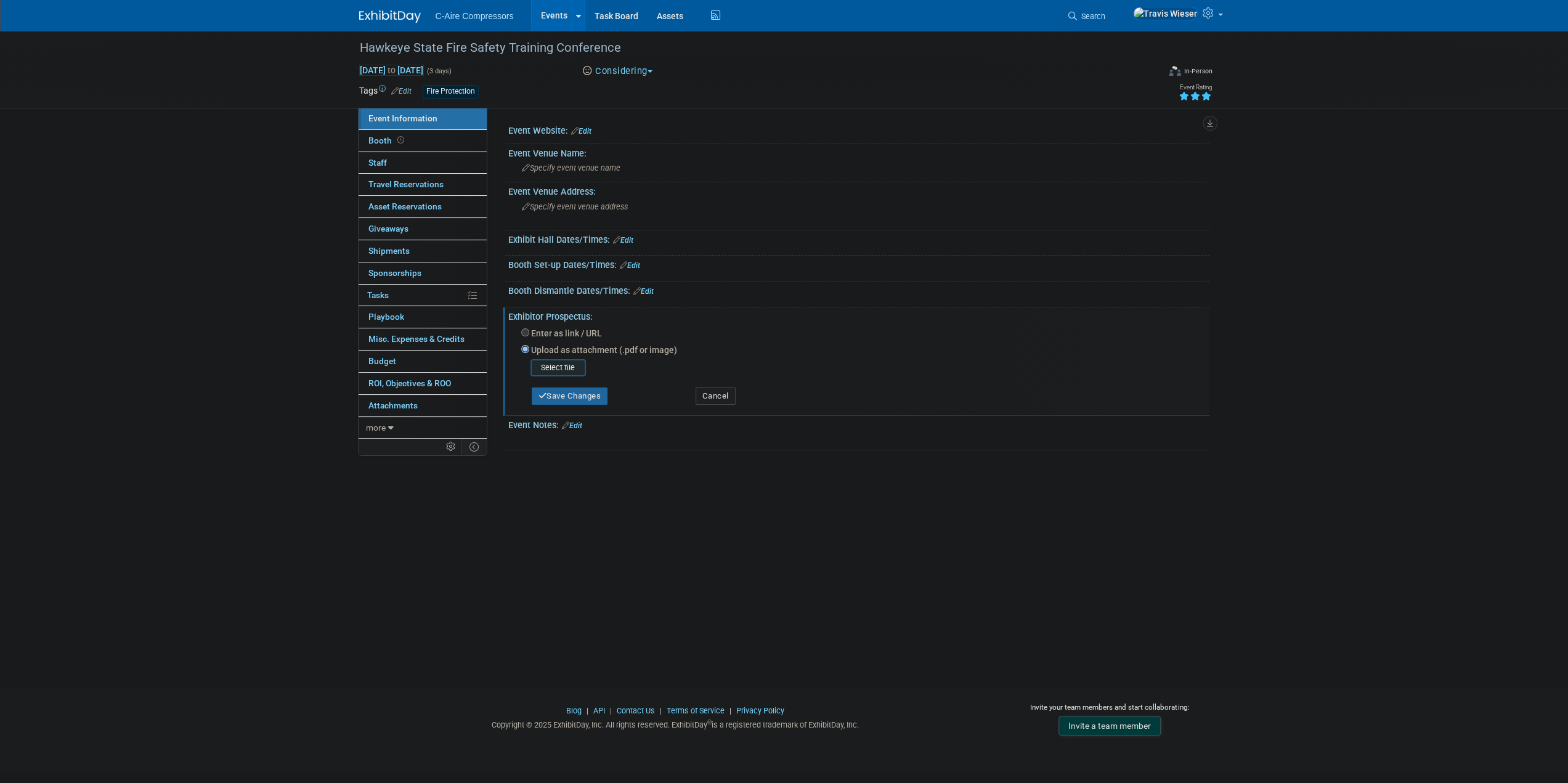
click at [552, 362] on input "file" at bounding box center [511, 367] width 146 height 15
click at [550, 367] on input "file" at bounding box center [511, 367] width 146 height 15
click at [551, 389] on button "Save Changes" at bounding box center [570, 391] width 76 height 17
